Goal: Task Accomplishment & Management: Use online tool/utility

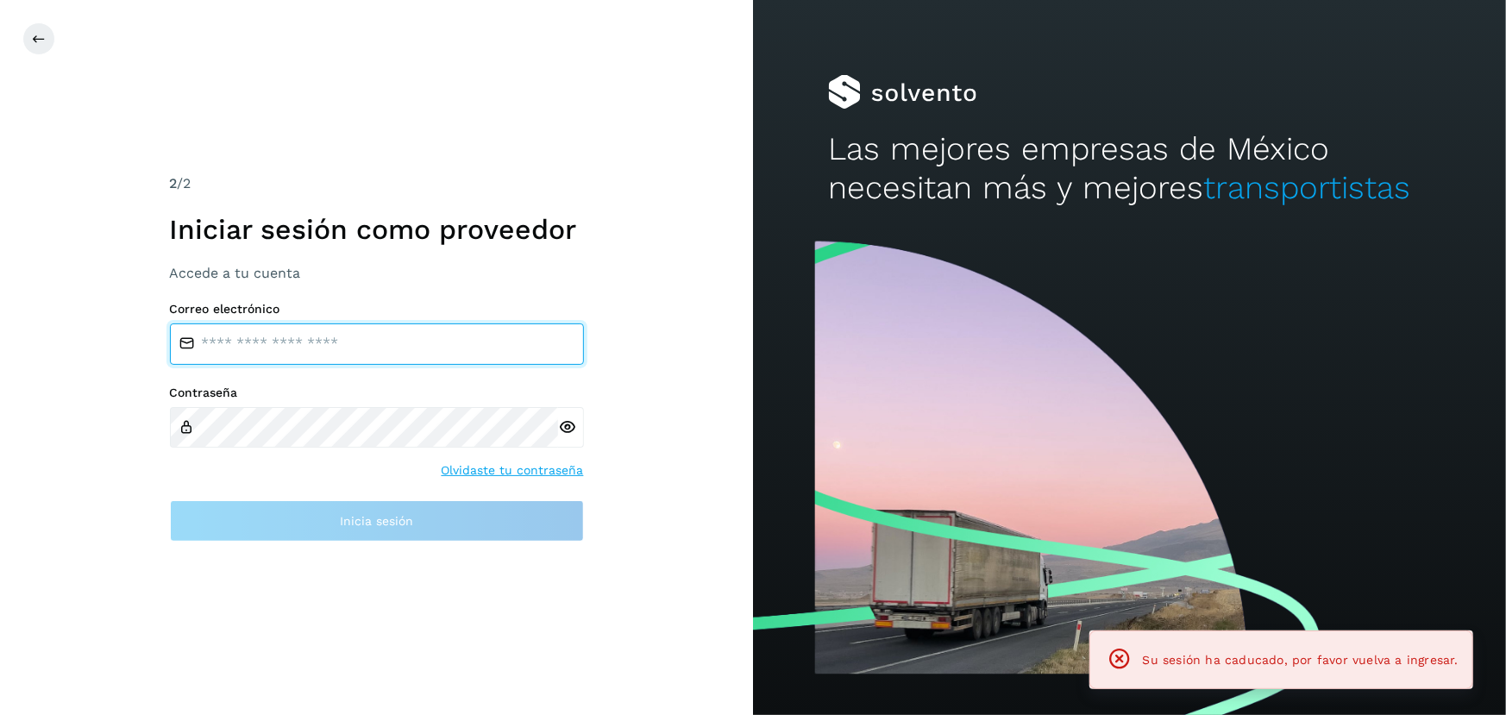
click at [460, 355] on input "email" at bounding box center [377, 344] width 414 height 41
type input "**********"
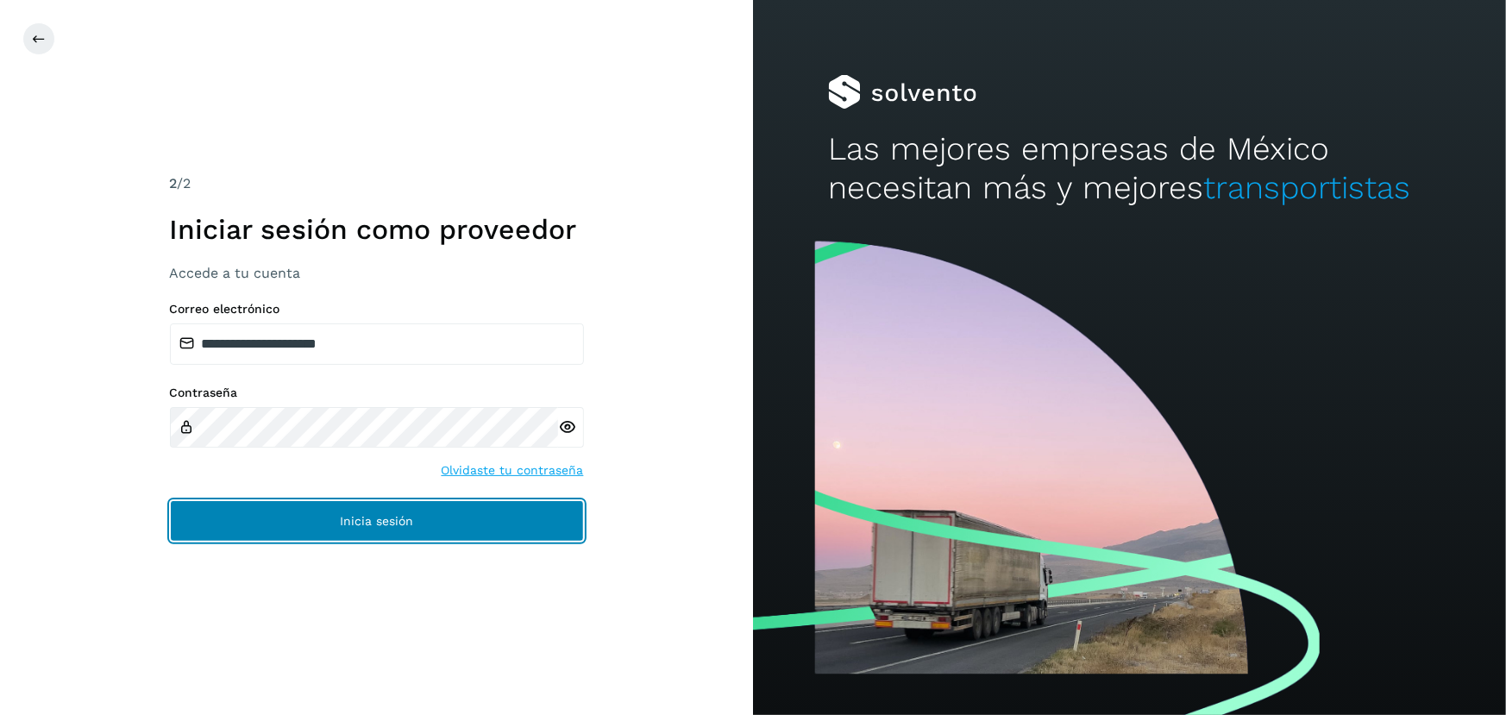
click at [367, 512] on button "Inicia sesión" at bounding box center [377, 520] width 414 height 41
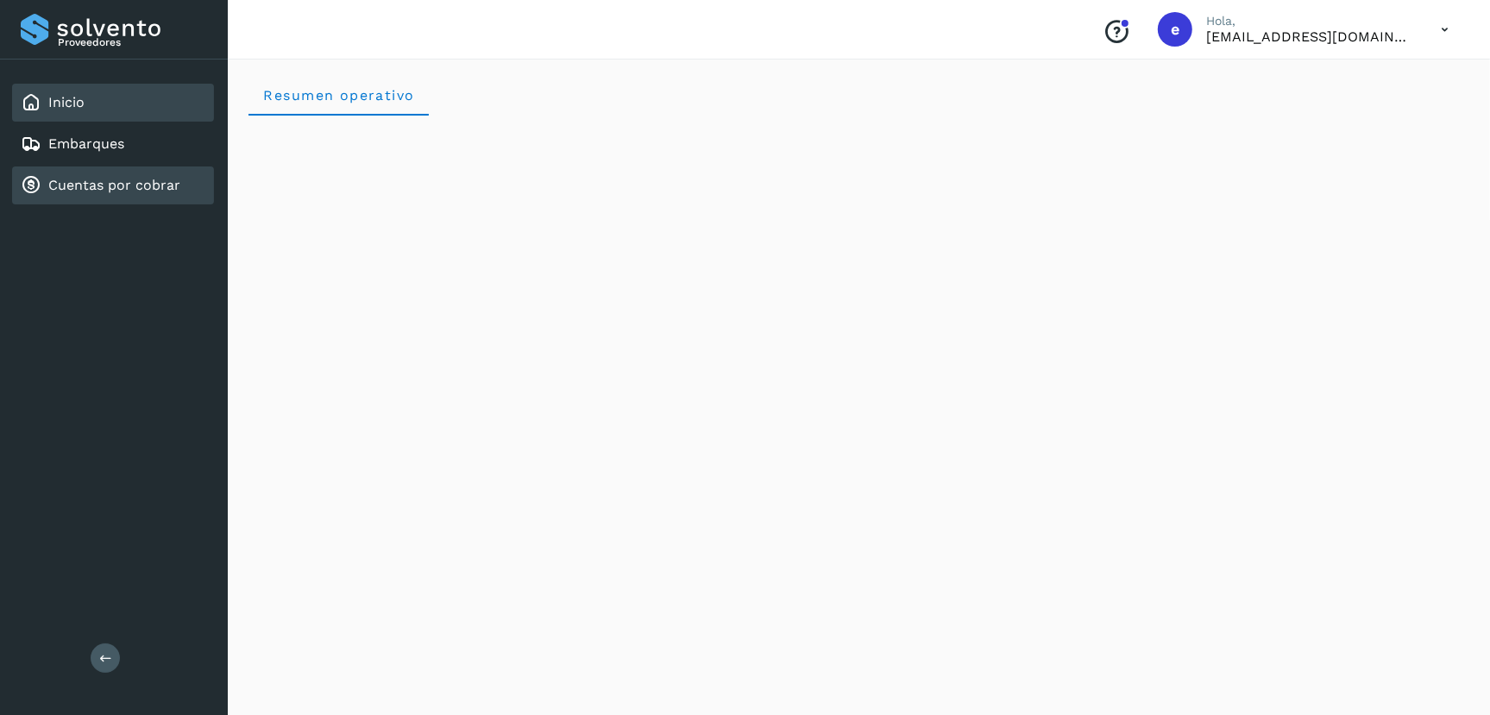
click at [141, 179] on link "Cuentas por cobrar" at bounding box center [114, 185] width 132 height 16
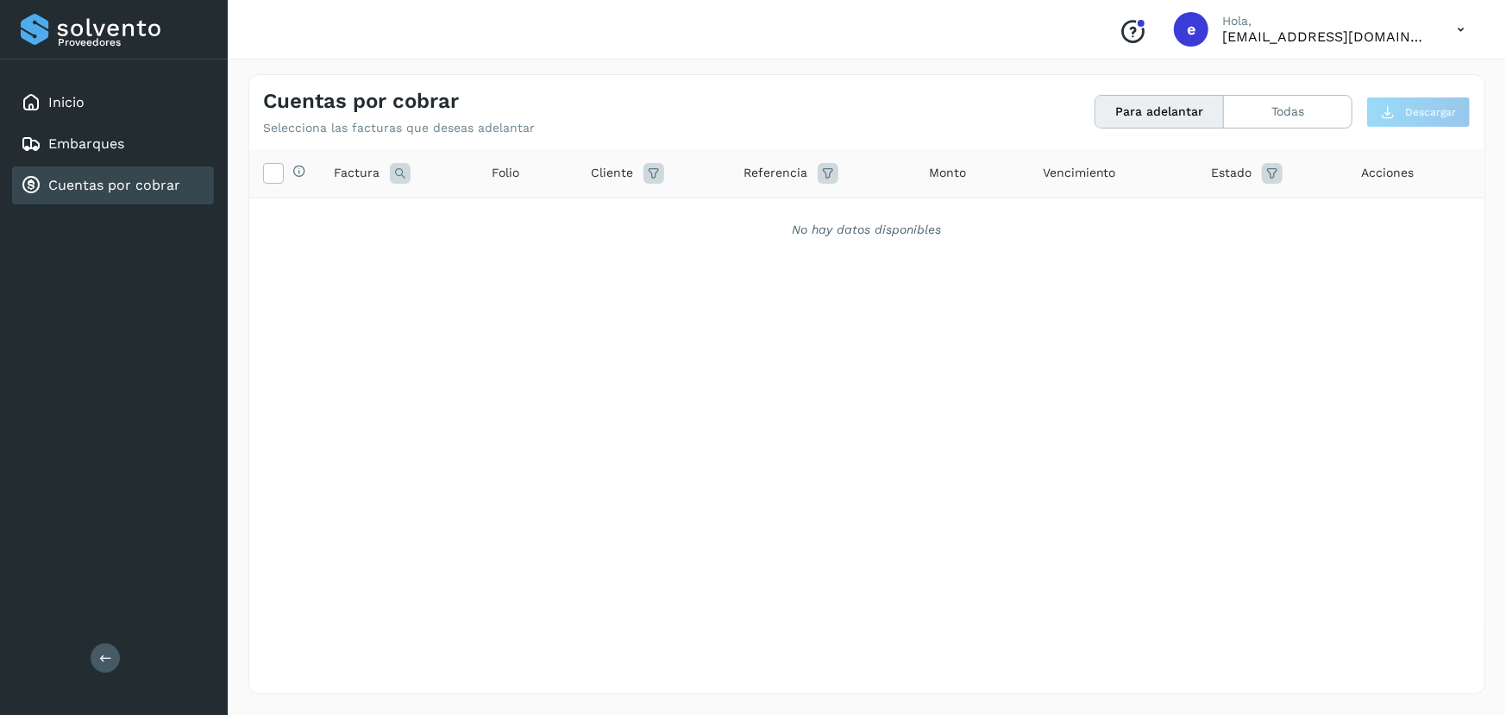
click at [544, 434] on div "Selecciona todas las facturas disponibles para adelanto Factura Folio Cliente R…" at bounding box center [867, 386] width 1236 height 474
click at [512, 500] on div "Selecciona todas las facturas disponibles para adelanto Factura Folio Cliente R…" at bounding box center [867, 386] width 1236 height 474
